Goal: Find specific page/section: Find specific page/section

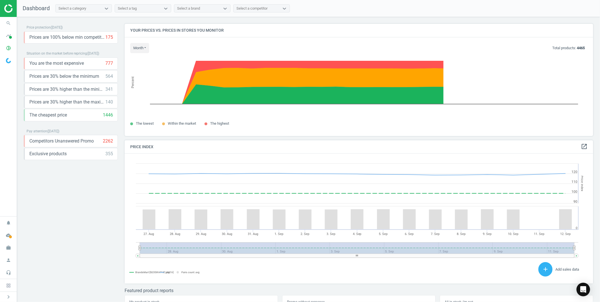
scroll to position [140, 474]
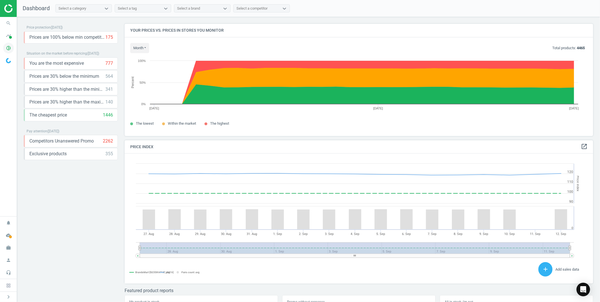
click at [10, 46] on icon "pie_chart_outlined" at bounding box center [8, 48] width 11 height 11
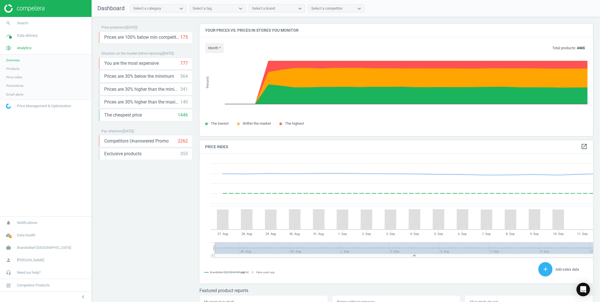
scroll to position [0, 0]
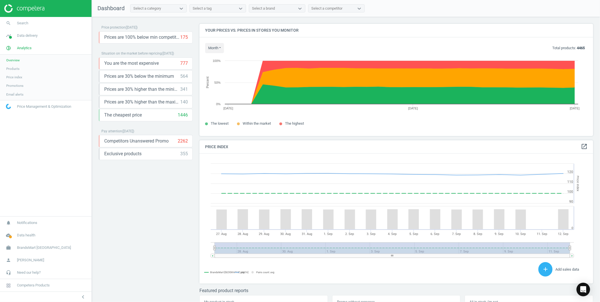
click at [13, 68] on span "Products" at bounding box center [12, 68] width 13 height 5
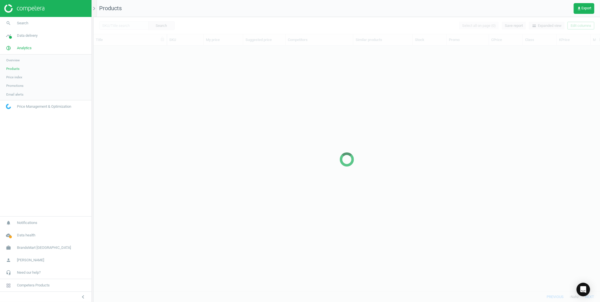
scroll to position [236, 502]
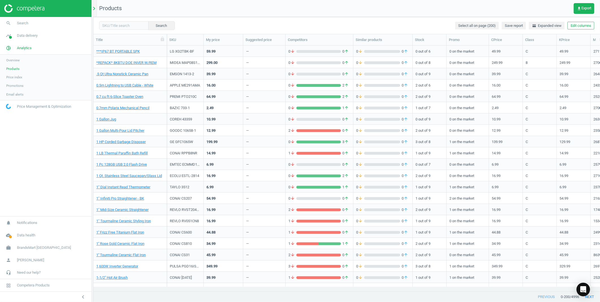
click at [93, 11] on icon "chevron_right" at bounding box center [94, 8] width 7 height 7
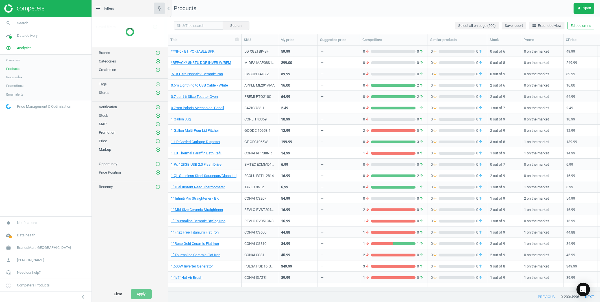
scroll to position [5, 5]
click at [157, 35] on icon "add_circle_outline" at bounding box center [157, 36] width 5 height 5
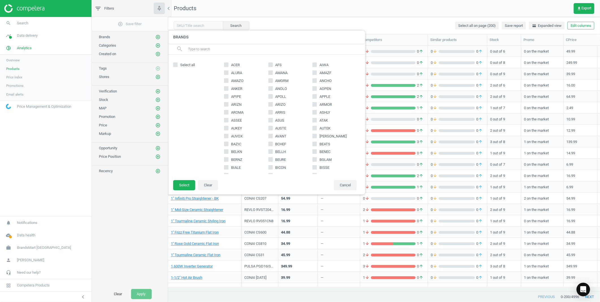
click at [313, 95] on input "APPLE" at bounding box center [315, 96] width 4 height 4
checkbox input "true"
click at [181, 184] on button "Select" at bounding box center [184, 185] width 22 height 10
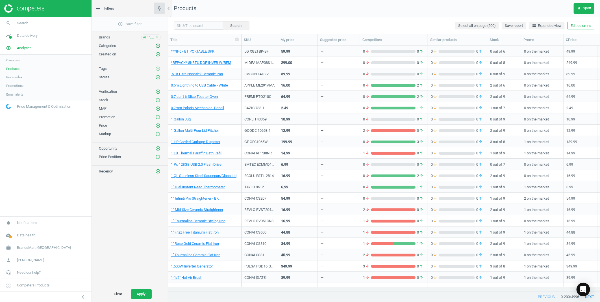
click at [155, 45] on icon "add_circle_outline" at bounding box center [157, 45] width 5 height 5
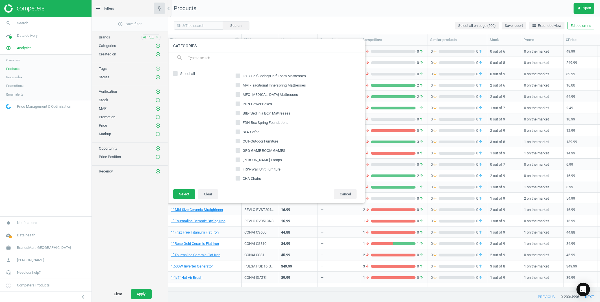
click at [209, 63] on div "search" at bounding box center [266, 58] width 198 height 10
click at [215, 58] on input "text" at bounding box center [274, 57] width 173 height 9
type input "smw"
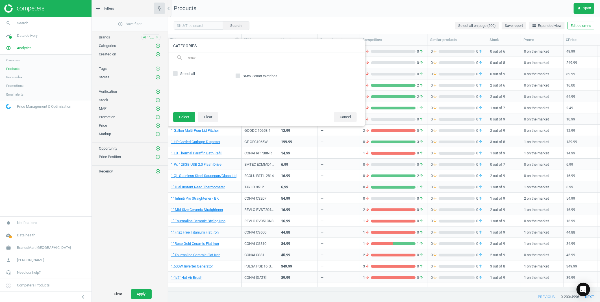
drag, startPoint x: 205, startPoint y: 58, endPoint x: 170, endPoint y: 58, distance: 35.0
click at [170, 58] on div "search smw" at bounding box center [266, 58] width 198 height 10
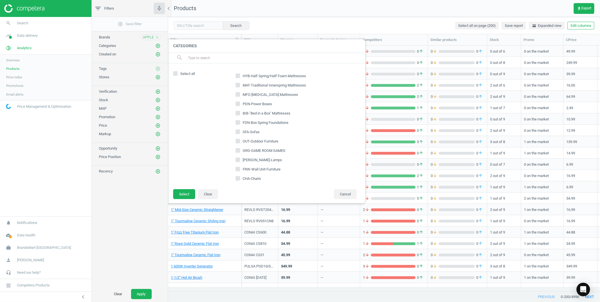
click at [199, 58] on input "text" at bounding box center [274, 57] width 173 height 9
type input "lcp"
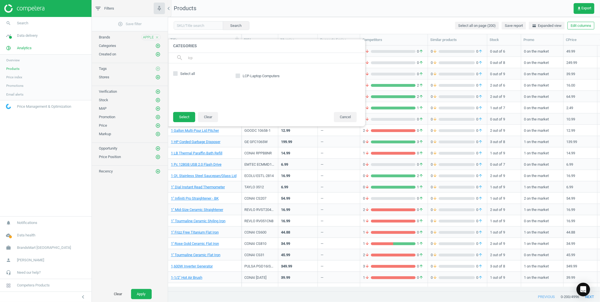
click at [235, 74] on div "LCP-Laptop Computers" at bounding box center [254, 76] width 55 height 8
drag, startPoint x: 235, startPoint y: 74, endPoint x: 229, endPoint y: 83, distance: 10.7
click at [228, 83] on div "LCP-Laptop Computers" at bounding box center [290, 87] width 138 height 37
click at [241, 73] on label "LCP-Laptop Computers" at bounding box center [258, 76] width 45 height 8
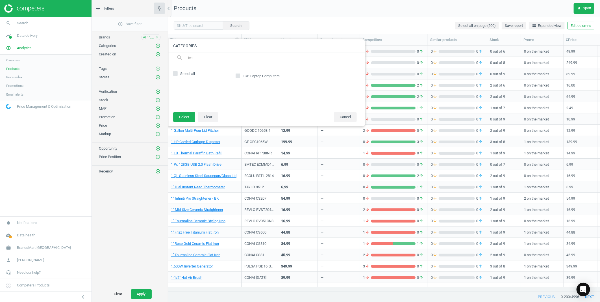
click at [239, 74] on input "LCP-Laptop Computers" at bounding box center [238, 76] width 4 height 4
checkbox input "true"
click at [184, 118] on button "Select" at bounding box center [184, 117] width 22 height 10
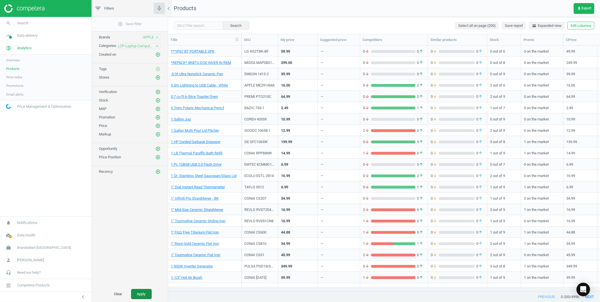
click at [136, 292] on button "Apply" at bounding box center [141, 294] width 21 height 10
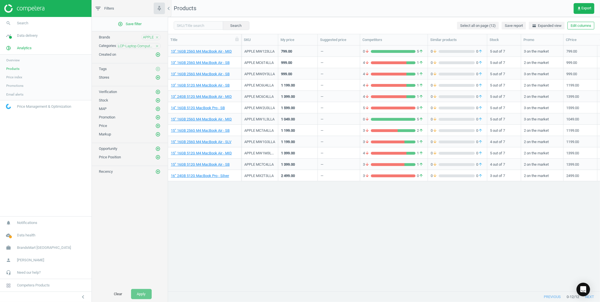
click at [170, 11] on icon "chevron_left" at bounding box center [168, 8] width 7 height 7
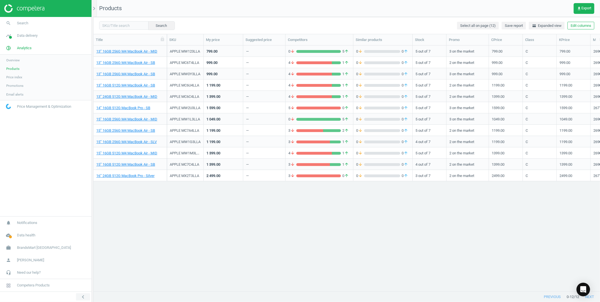
click at [84, 297] on icon "chevron_left" at bounding box center [83, 296] width 7 height 7
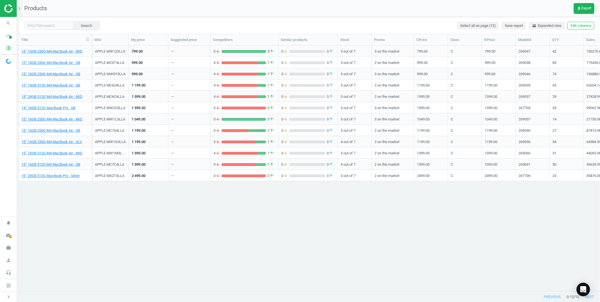
scroll to position [236, 576]
click at [69, 61] on link "13” 16GB 256G M4 MacBook Air - SB" at bounding box center [50, 62] width 59 height 5
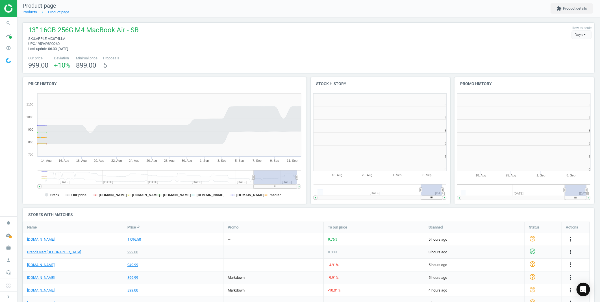
scroll to position [26, 577]
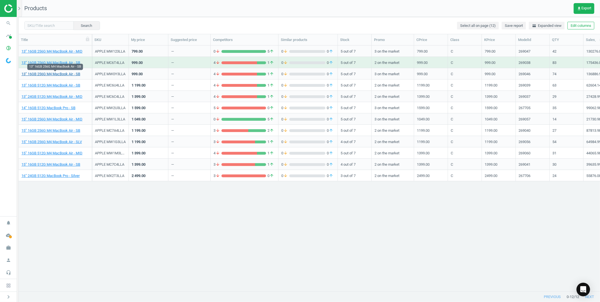
click at [72, 72] on link "13” 16GB 256G M4 MacBook Air - SB" at bounding box center [50, 73] width 59 height 5
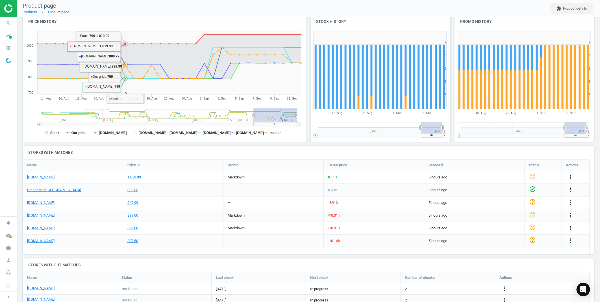
scroll to position [63, 0]
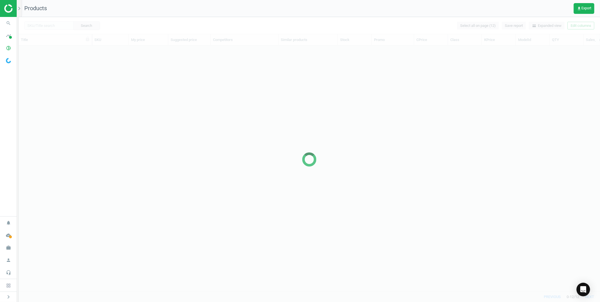
scroll to position [236, 576]
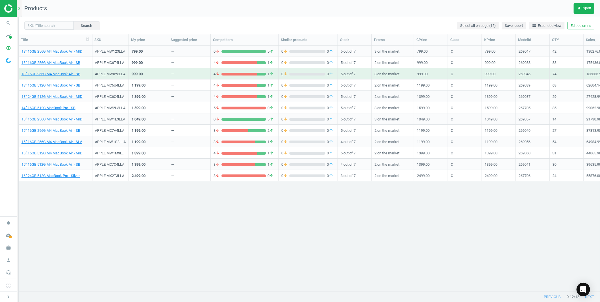
click at [20, 7] on icon "chevron_right" at bounding box center [19, 8] width 7 height 7
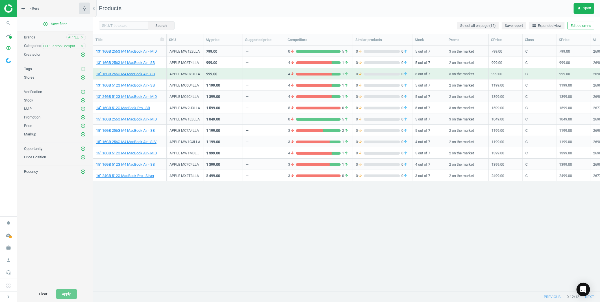
click at [83, 45] on icon "close" at bounding box center [82, 46] width 4 height 4
click at [83, 45] on icon "add_circle_outline" at bounding box center [82, 45] width 5 height 5
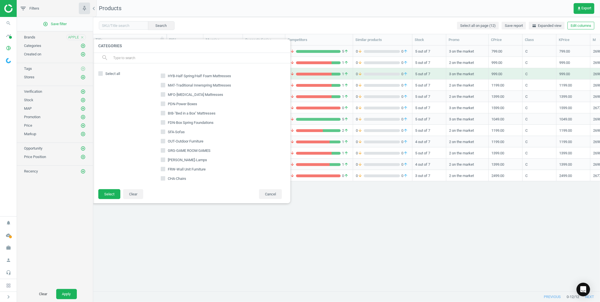
click at [125, 55] on input "text" at bounding box center [199, 57] width 173 height 9
type input "mbr"
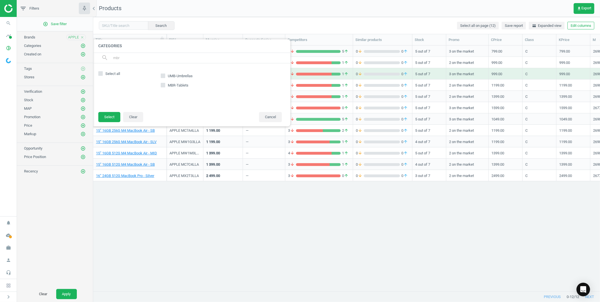
click at [163, 84] on input "MBR-Tablets" at bounding box center [163, 85] width 4 height 4
checkbox input "true"
click at [114, 113] on button "Select" at bounding box center [109, 117] width 22 height 10
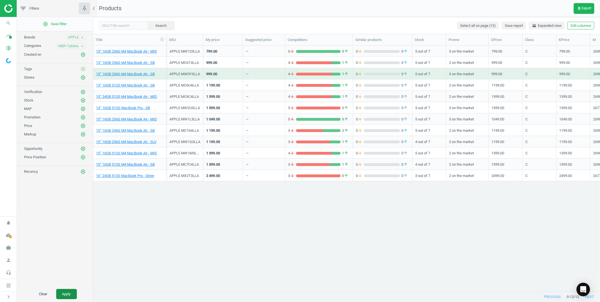
click at [63, 297] on button "Apply" at bounding box center [66, 294] width 21 height 10
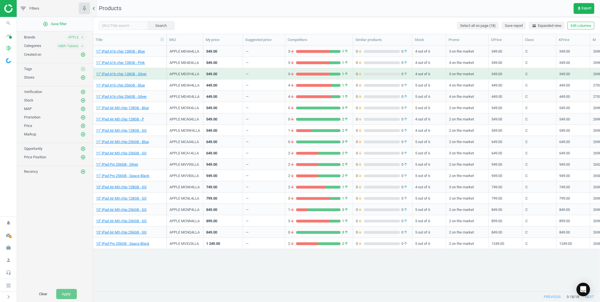
click at [94, 7] on icon "chevron_left" at bounding box center [93, 8] width 7 height 7
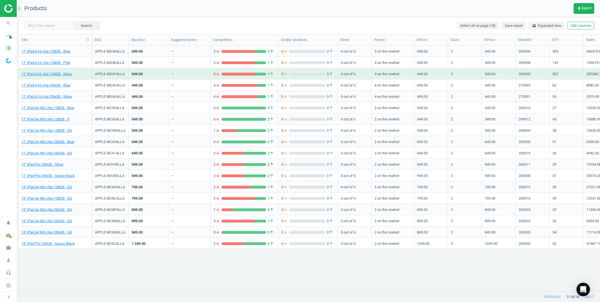
scroll to position [236, 576]
click at [57, 73] on link "11'' iPad A16 chip 128GB - Silver" at bounding box center [46, 73] width 51 height 5
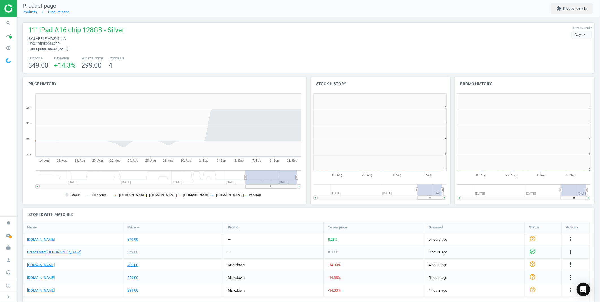
scroll to position [3, 3]
